Goal: Information Seeking & Learning: Learn about a topic

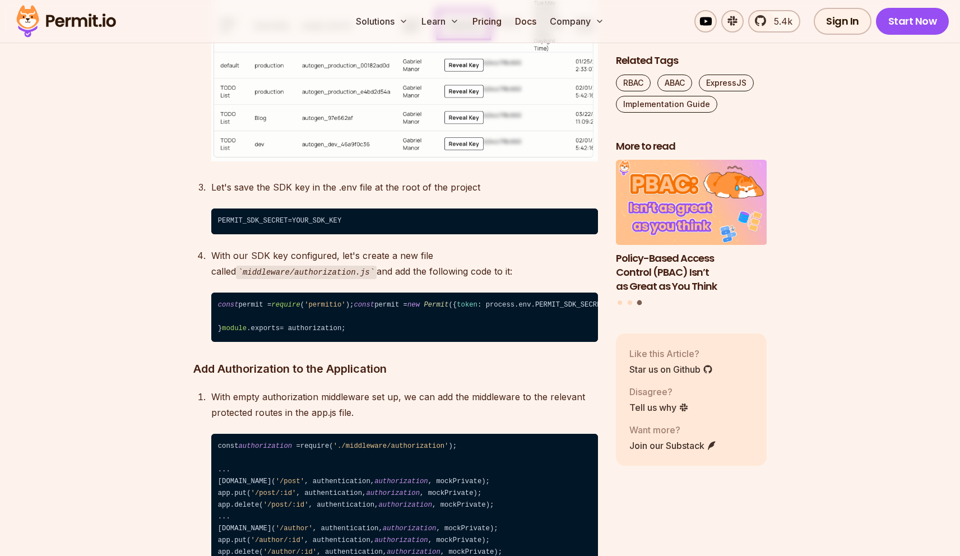
scroll to position [5403, 0]
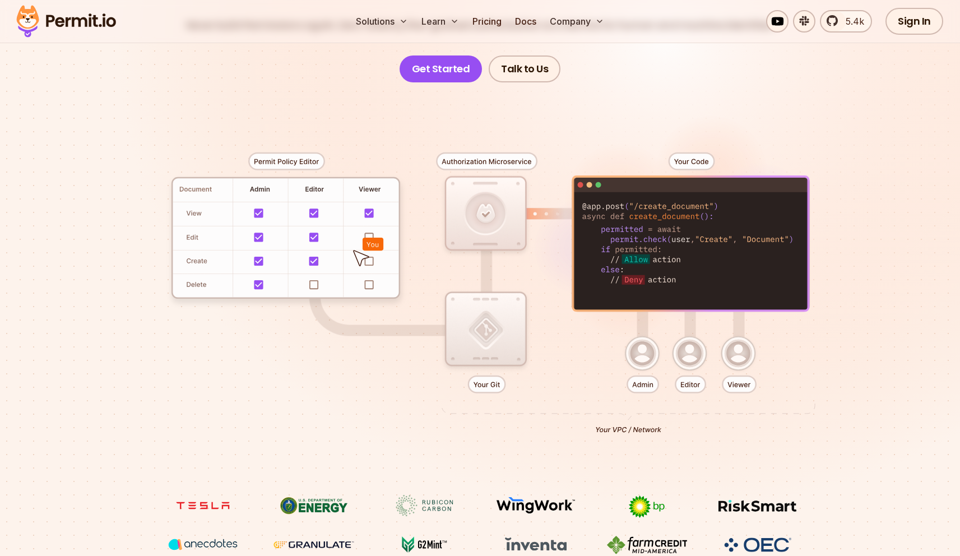
scroll to position [390, 0]
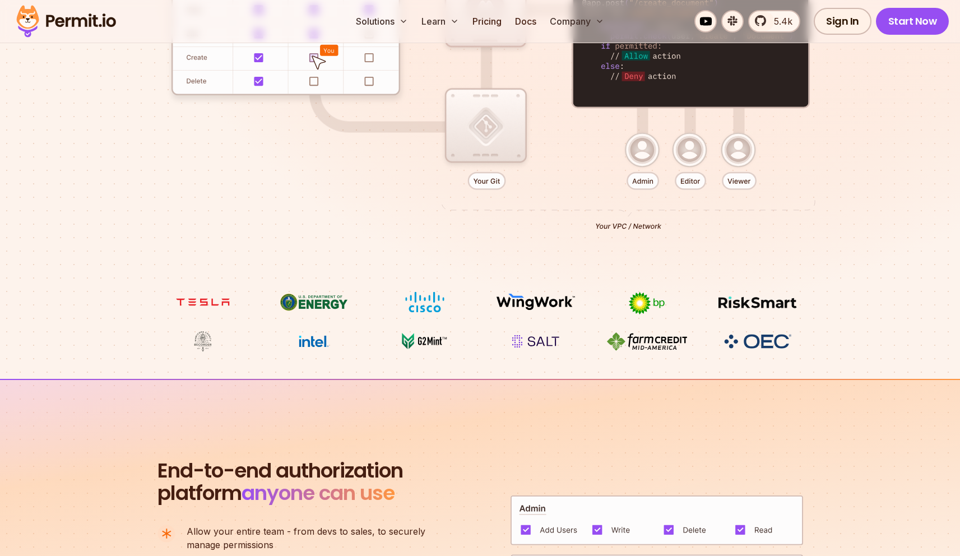
click at [297, 342] on img at bounding box center [314, 352] width 84 height 21
click at [395, 337] on img at bounding box center [425, 340] width 84 height 21
click at [432, 341] on img at bounding box center [425, 340] width 84 height 21
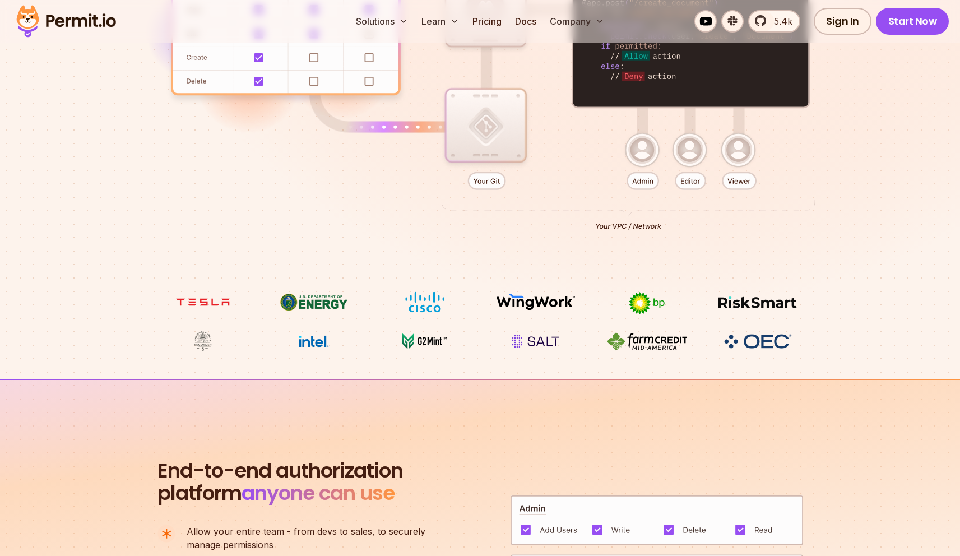
click at [422, 291] on div at bounding box center [480, 85] width 784 height 412
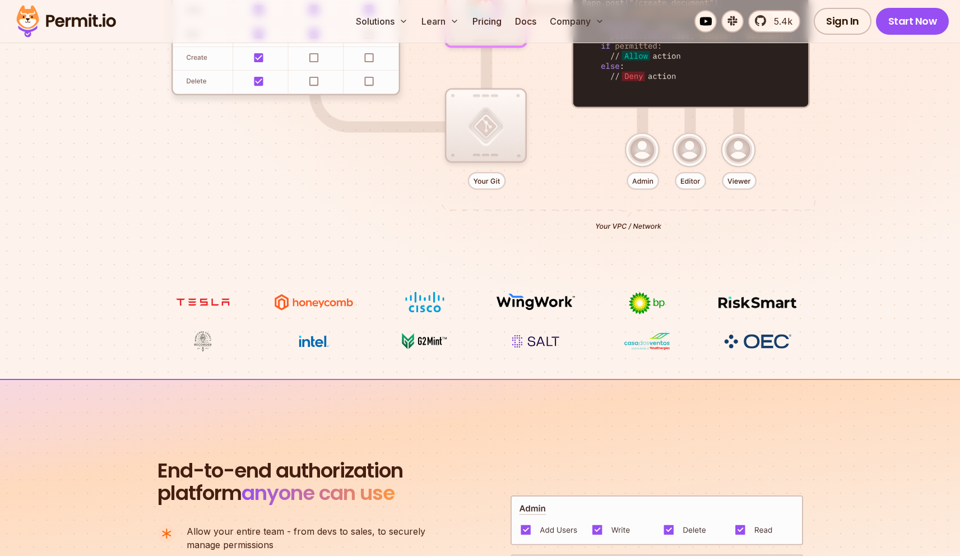
scroll to position [597, 0]
